Goal: Task Accomplishment & Management: Use online tool/utility

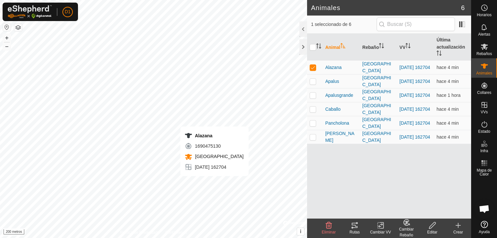
checkbox input "false"
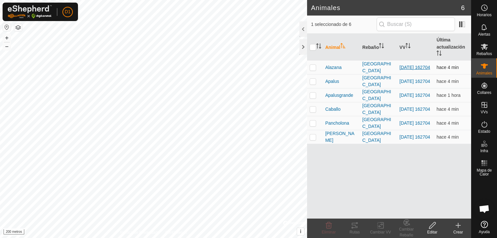
click at [409, 65] on font "[DATE] 162704" at bounding box center [414, 67] width 31 height 5
